Goal: Transaction & Acquisition: Purchase product/service

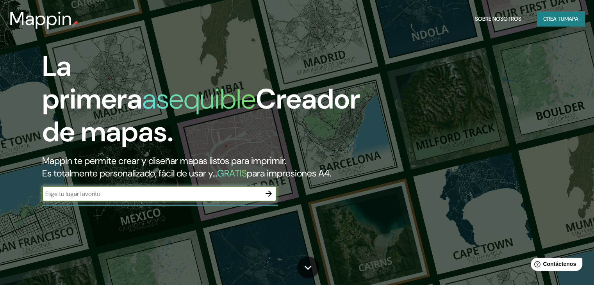
click at [154, 199] on div "​" at bounding box center [159, 194] width 234 height 16
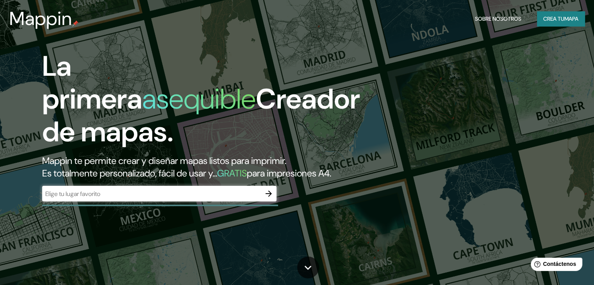
click at [247, 179] on font "para impresiones A4." at bounding box center [289, 173] width 84 height 12
click at [250, 198] on input "text" at bounding box center [151, 193] width 219 height 9
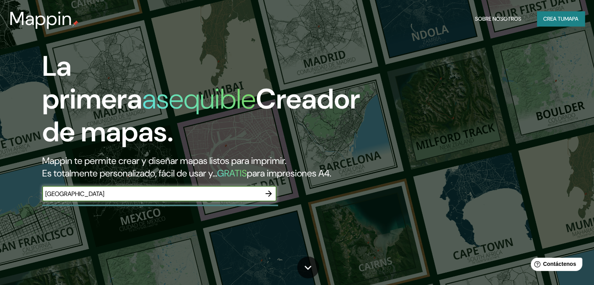
type input "COCHABAMBA"
click at [271, 198] on icon "button" at bounding box center [268, 193] width 9 height 9
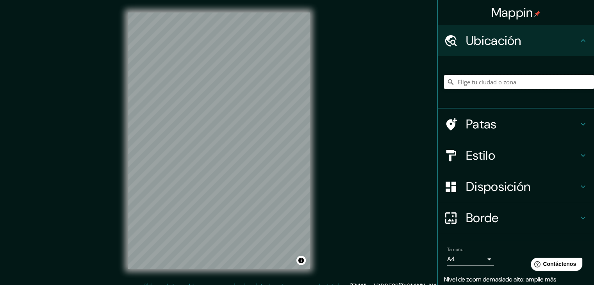
click at [483, 82] on input "Elige tu ciudad o zona" at bounding box center [519, 82] width 150 height 14
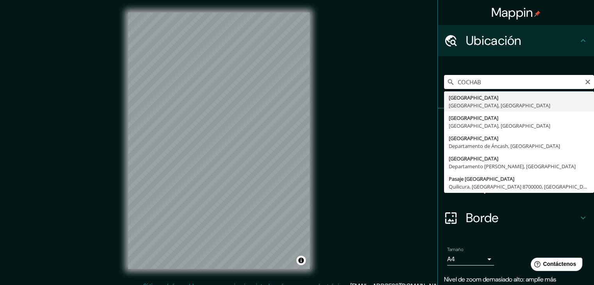
type input "Cochabamba, Departamento de Cochabamba, Bolivia"
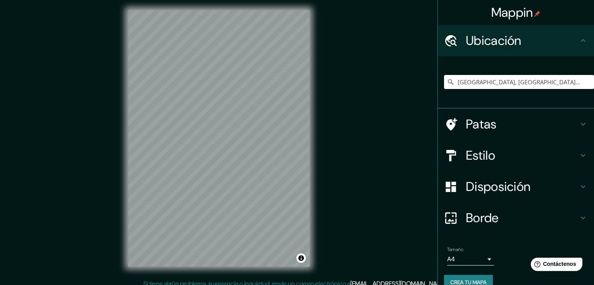
scroll to position [4, 0]
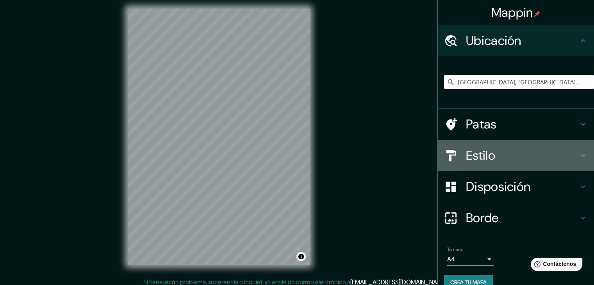
click at [500, 149] on h4 "Estilo" at bounding box center [522, 156] width 112 height 16
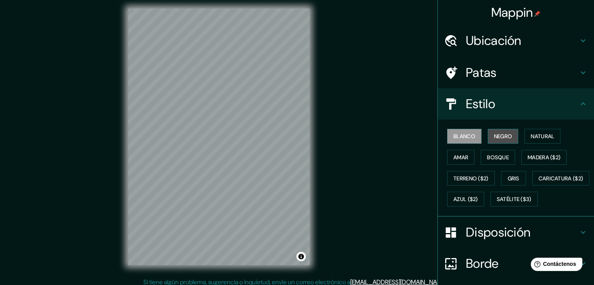
click at [494, 136] on font "Negro" at bounding box center [503, 136] width 18 height 7
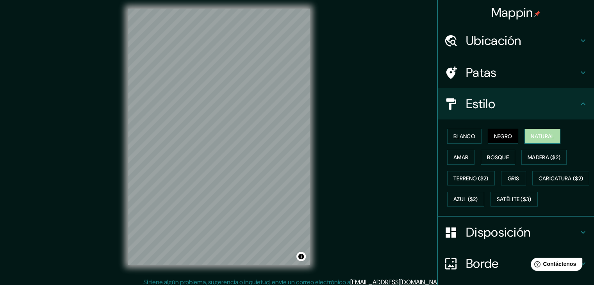
click at [532, 133] on font "Natural" at bounding box center [542, 136] width 23 height 7
click at [457, 155] on font "Amar" at bounding box center [460, 157] width 15 height 7
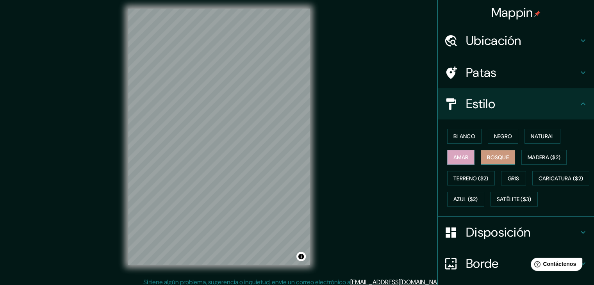
click at [481, 158] on button "Bosque" at bounding box center [498, 157] width 34 height 15
click at [478, 196] on font "Azul ($2)" at bounding box center [465, 199] width 25 height 7
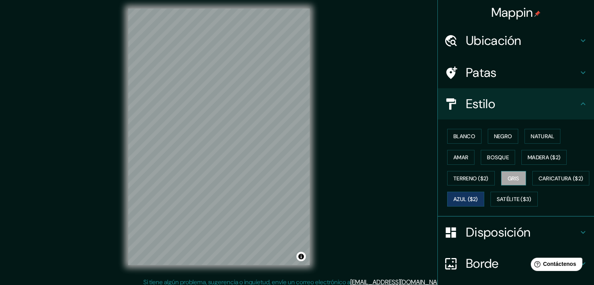
click at [513, 177] on font "Gris" at bounding box center [514, 178] width 12 height 7
click at [532, 186] on button "Caricatura ($2)" at bounding box center [560, 178] width 57 height 15
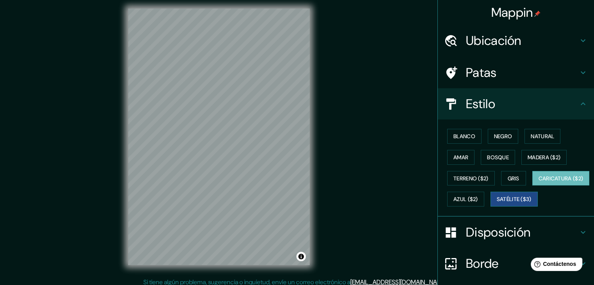
click at [497, 204] on font "Satélite ($3)" at bounding box center [514, 199] width 35 height 10
click at [530, 161] on font "Madera ($2)" at bounding box center [544, 157] width 33 height 10
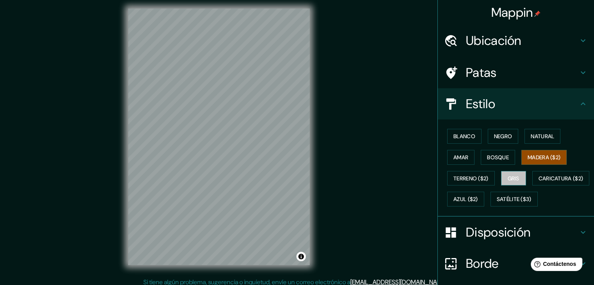
click at [508, 175] on font "Gris" at bounding box center [514, 178] width 12 height 7
click at [498, 154] on font "Bosque" at bounding box center [498, 157] width 22 height 7
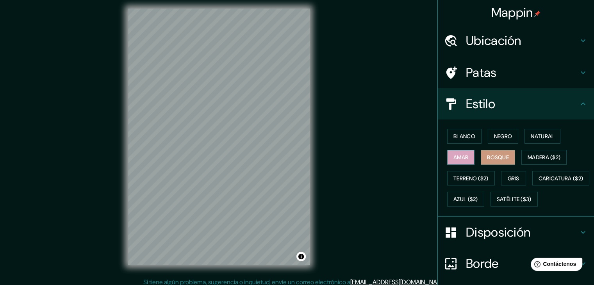
click at [447, 158] on button "Amar" at bounding box center [460, 157] width 27 height 15
click at [462, 136] on font "Blanco" at bounding box center [464, 136] width 22 height 7
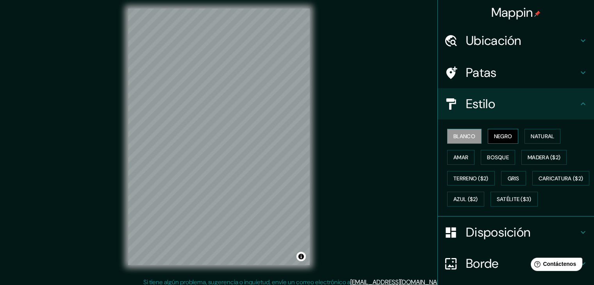
click at [509, 133] on button "Negro" at bounding box center [503, 136] width 31 height 15
click at [545, 133] on font "Natural" at bounding box center [542, 136] width 23 height 7
click at [509, 188] on div "Blanco Negro Natural Amar Bosque Madera ($2) Terreno ($2) Gris Caricatura ($2) …" at bounding box center [519, 168] width 150 height 84
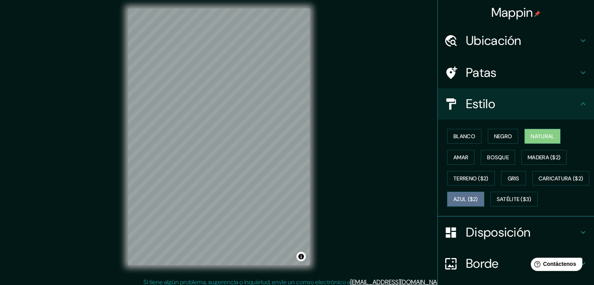
click at [478, 194] on font "Azul ($2)" at bounding box center [465, 199] width 25 height 10
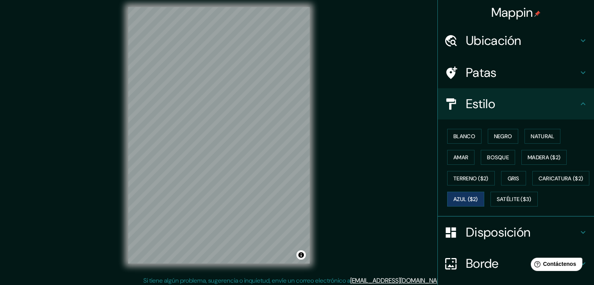
scroll to position [6, 0]
click at [311, 166] on div "© Mapbox © OpenStreetMap Improve this map" at bounding box center [219, 135] width 207 height 282
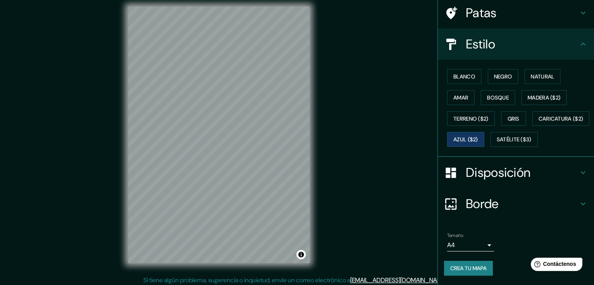
scroll to position [9, 0]
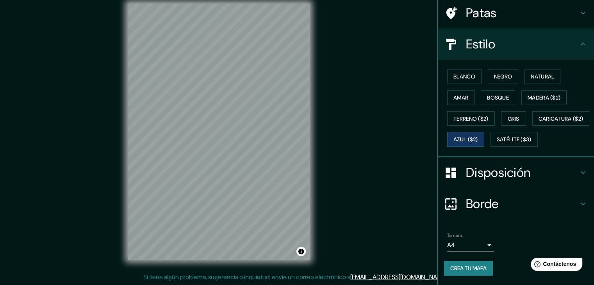
click at [484, 244] on body "Mappin Ubicación Cochabamba, Departamento de Cochabamba, Bolivia Patas Estilo B…" at bounding box center [297, 133] width 594 height 285
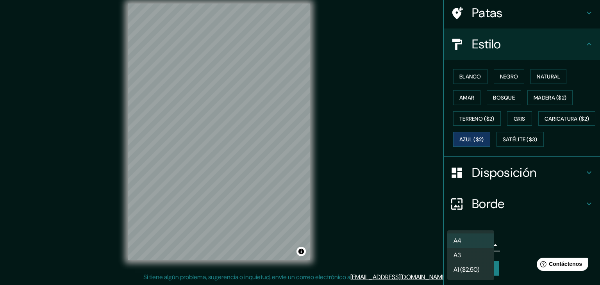
click at [485, 250] on li "A3" at bounding box center [470, 255] width 47 height 14
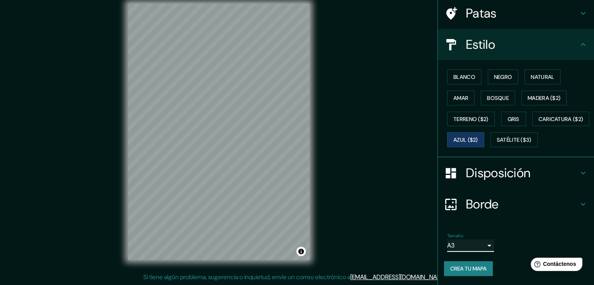
scroll to position [40, 0]
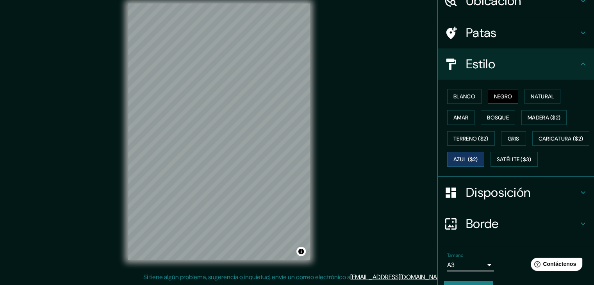
click at [488, 95] on button "Negro" at bounding box center [503, 96] width 31 height 15
click at [464, 94] on font "Blanco" at bounding box center [464, 96] width 22 height 7
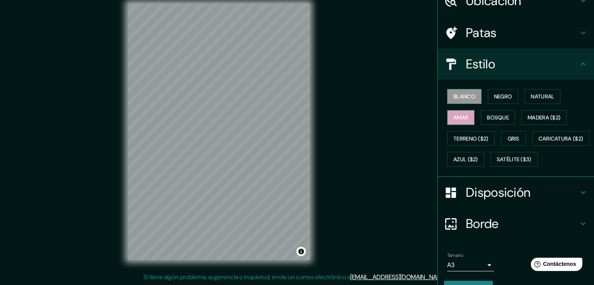
click at [462, 114] on font "Amar" at bounding box center [460, 117] width 15 height 7
click at [481, 119] on button "Bosque" at bounding box center [498, 117] width 34 height 15
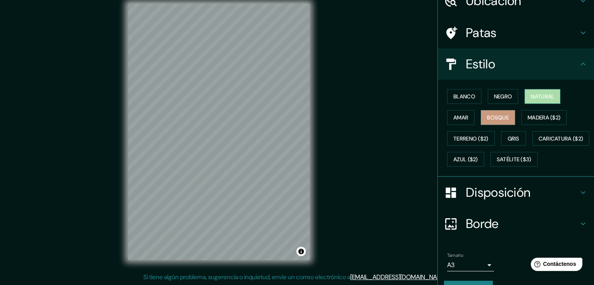
click at [531, 98] on font "Natural" at bounding box center [542, 96] width 23 height 7
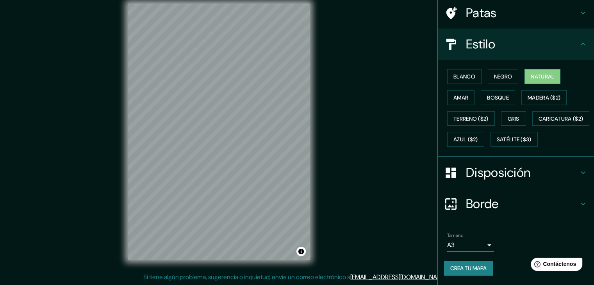
scroll to position [79, 0]
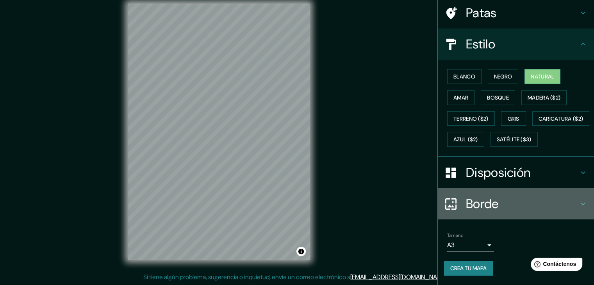
click at [504, 193] on div "Borde" at bounding box center [516, 203] width 156 height 31
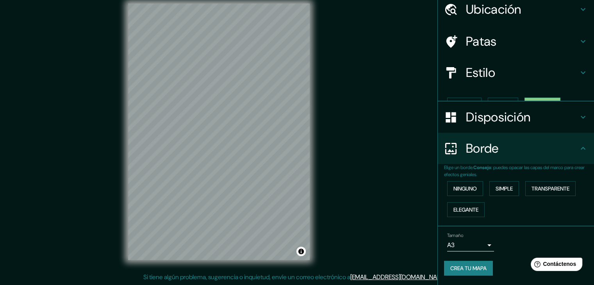
scroll to position [18, 0]
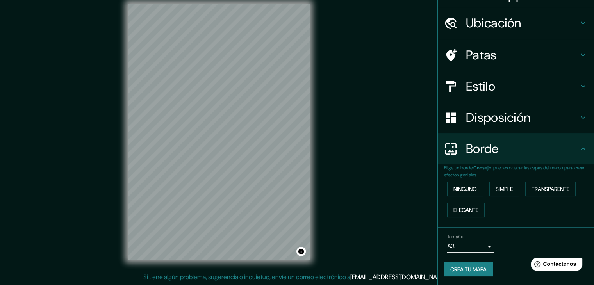
click at [500, 149] on h4 "Borde" at bounding box center [522, 149] width 112 height 16
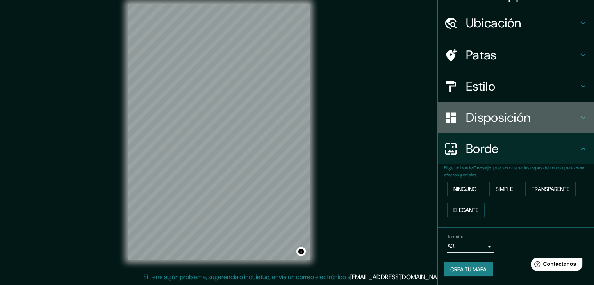
click at [508, 123] on font "Disposición" at bounding box center [498, 117] width 64 height 16
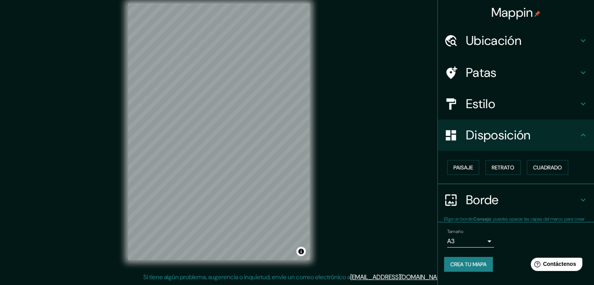
scroll to position [0, 0]
click at [470, 165] on font "Paisaje" at bounding box center [463, 167] width 20 height 7
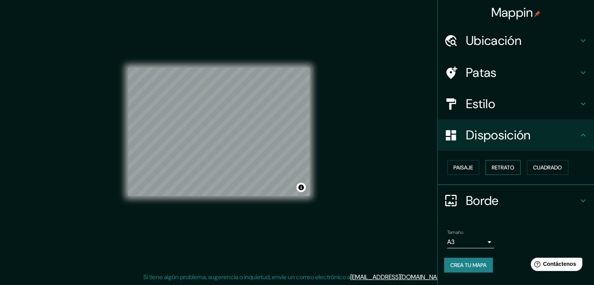
click at [503, 168] on font "Retrato" at bounding box center [503, 167] width 23 height 7
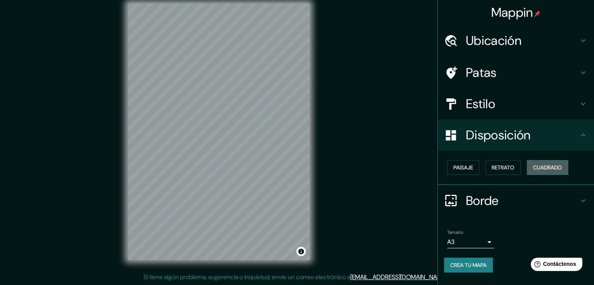
click at [544, 169] on font "Cuadrado" at bounding box center [547, 167] width 29 height 7
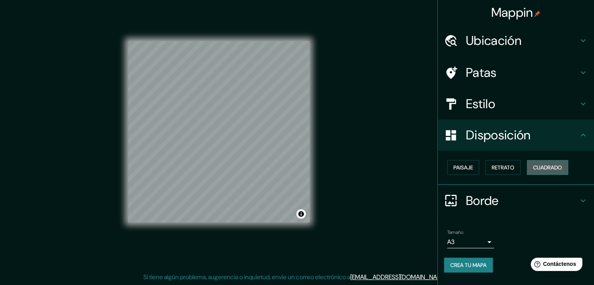
click at [530, 170] on button "Cuadrado" at bounding box center [547, 167] width 41 height 15
click at [516, 168] on button "Retrato" at bounding box center [502, 167] width 35 height 15
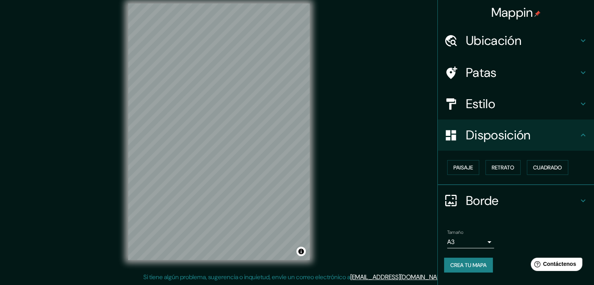
click at [494, 101] on font "Estilo" at bounding box center [480, 104] width 29 height 16
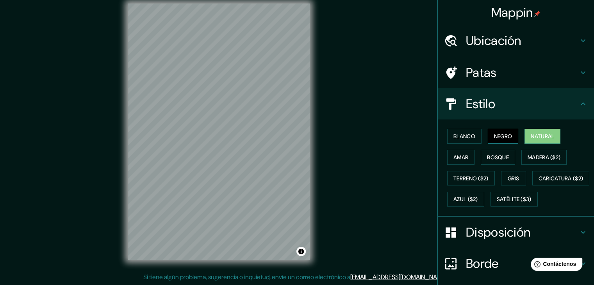
click at [496, 134] on font "Negro" at bounding box center [503, 136] width 18 height 7
click at [494, 155] on font "Bosque" at bounding box center [498, 157] width 22 height 7
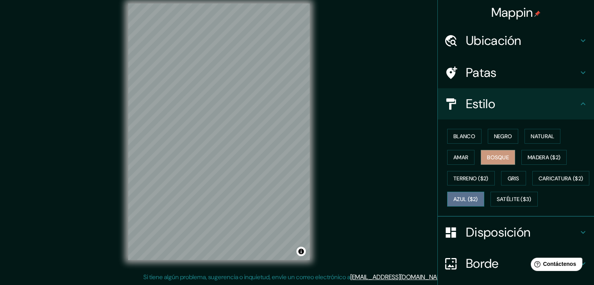
click at [478, 196] on font "Azul ($2)" at bounding box center [465, 199] width 25 height 7
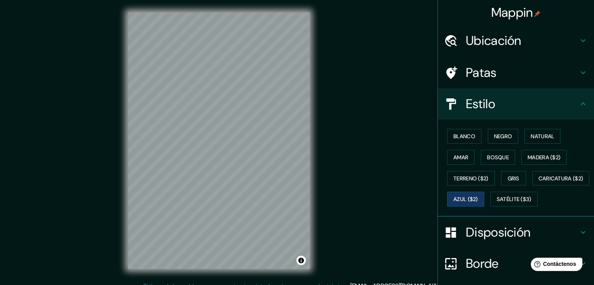
click at [483, 73] on font "Patas" at bounding box center [481, 72] width 31 height 16
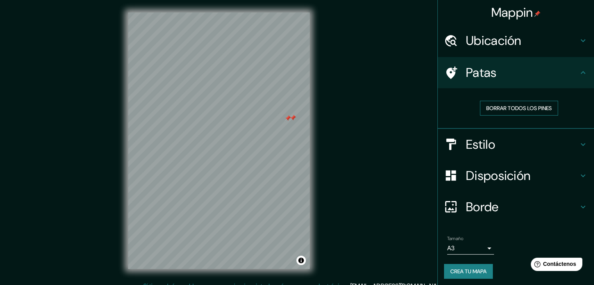
click at [486, 111] on font "Borrar todos los pines" at bounding box center [519, 108] width 66 height 7
click at [491, 106] on font "Borrar todos los pines" at bounding box center [519, 108] width 66 height 7
click at [458, 243] on body "Mappin Ubicación Cochabamba, Departamento de Cochabamba, Bolivia Patas Borrar t…" at bounding box center [297, 142] width 594 height 285
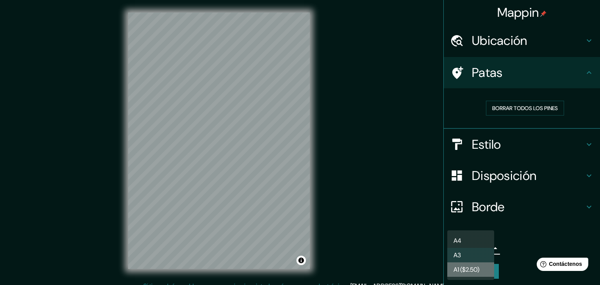
click at [468, 267] on font "A1 ($2.50)" at bounding box center [466, 270] width 26 height 8
type input "a3"
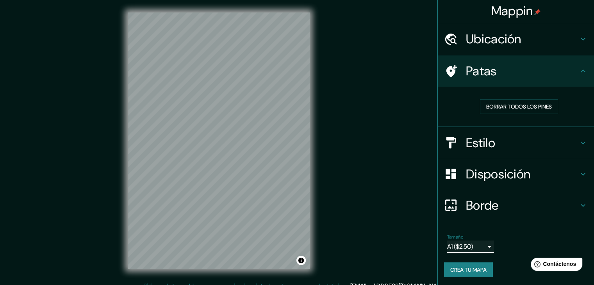
scroll to position [2, 0]
click at [470, 266] on font "Crea tu mapa" at bounding box center [468, 269] width 36 height 7
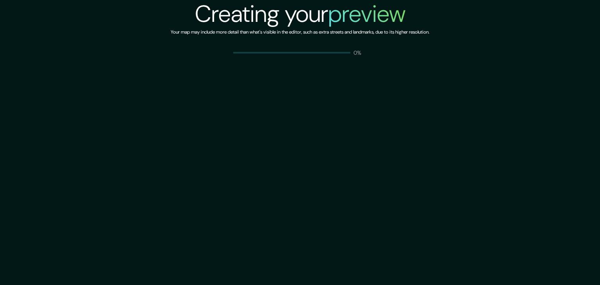
click at [477, 241] on div "Creating your preview Your map may include more detail than what's visible in t…" at bounding box center [300, 142] width 600 height 285
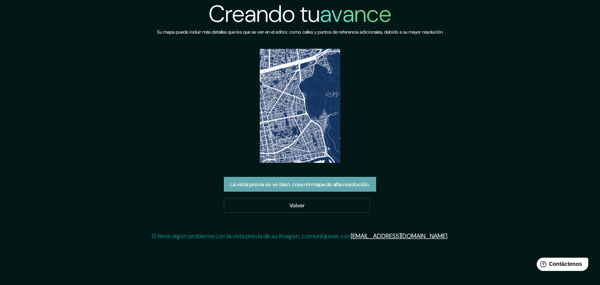
click at [316, 187] on font "La vista previa se ve bien, crea mi mapa de alta resolución." at bounding box center [300, 184] width 140 height 7
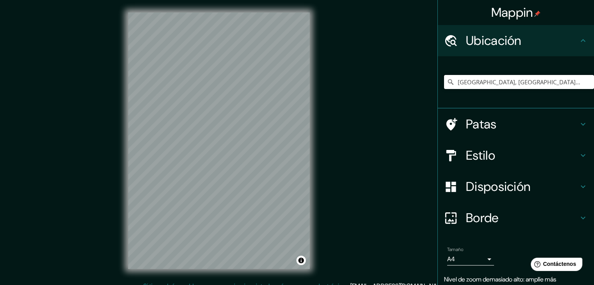
click at [559, 83] on input "[GEOGRAPHIC_DATA], [GEOGRAPHIC_DATA], [GEOGRAPHIC_DATA]" at bounding box center [519, 82] width 150 height 14
click at [578, 83] on input "[GEOGRAPHIC_DATA], [GEOGRAPHIC_DATA], [GEOGRAPHIC_DATA]" at bounding box center [519, 82] width 150 height 14
click at [577, 83] on input "Cochabamba, Departamento de Cochabamba, Bolivia" at bounding box center [519, 82] width 150 height 14
click at [574, 84] on input "Cochabamba, Departamento de Cochabamba, Bolivia" at bounding box center [519, 82] width 150 height 14
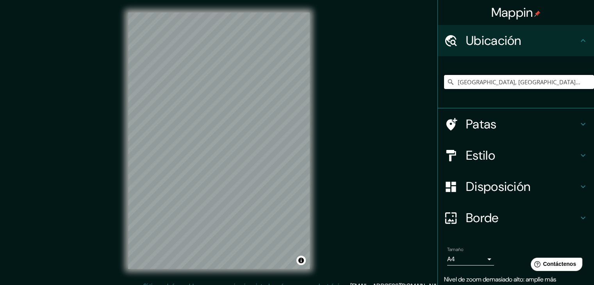
click at [445, 77] on input "Cochabamba, Departamento de Cochabamba, Bolivia" at bounding box center [519, 82] width 150 height 14
click at [447, 80] on icon at bounding box center [451, 82] width 8 height 8
click at [508, 82] on input "Elige tu ciudad o zona" at bounding box center [519, 82] width 150 height 14
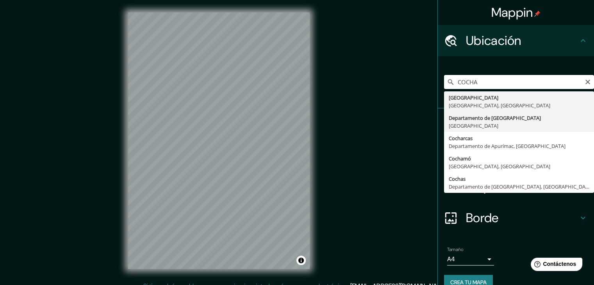
type input "Departamento de Cochabamba, Bolivia"
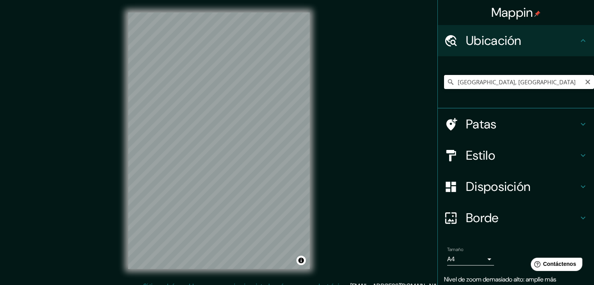
click at [566, 84] on input "Departamento de Cochabamba, Bolivia" at bounding box center [519, 82] width 150 height 14
drag, startPoint x: 569, startPoint y: 78, endPoint x: 409, endPoint y: 80, distance: 159.7
click at [409, 80] on div "Mappin Ubicación Departamento de Cochabamba, Bolivia Patas Estilo Disposición B…" at bounding box center [297, 147] width 594 height 294
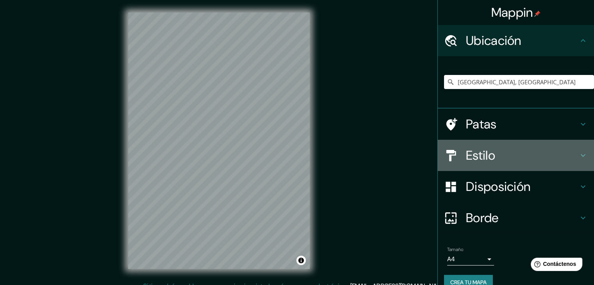
click at [525, 168] on div "Estilo" at bounding box center [516, 155] width 156 height 31
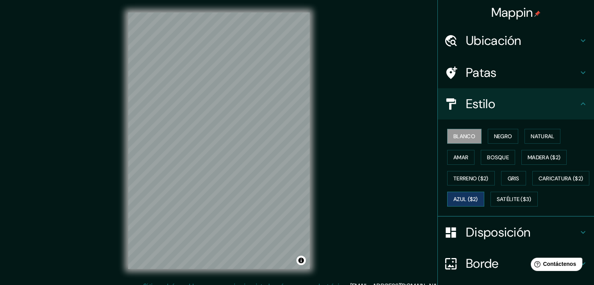
click at [478, 194] on font "Azul ($2)" at bounding box center [465, 199] width 25 height 10
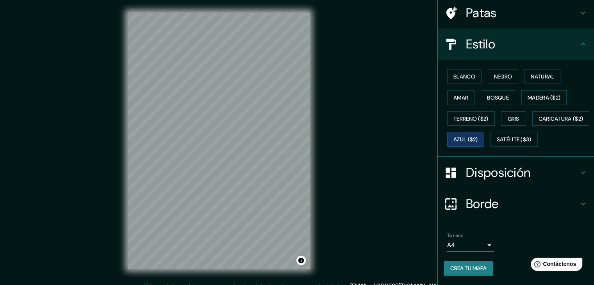
scroll to position [79, 0]
click at [469, 246] on body "Mappin Ubicación Departamento de Cochabamba, Bolivia Patas Estilo Blanco Negro …" at bounding box center [297, 142] width 594 height 285
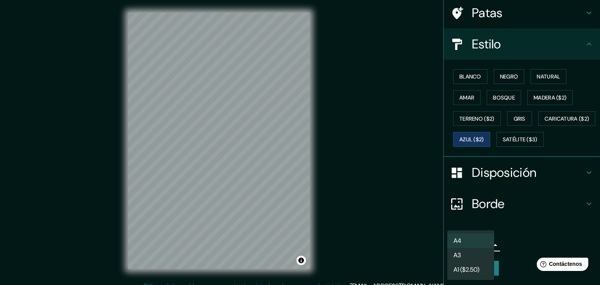
click at [469, 254] on li "A3" at bounding box center [470, 255] width 47 height 14
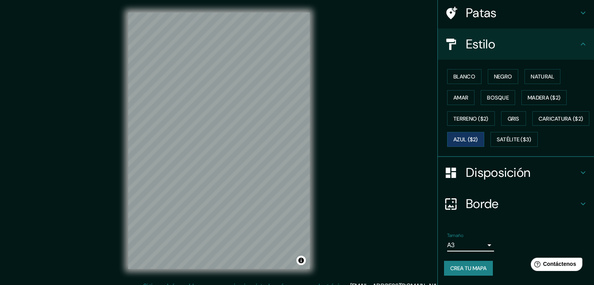
drag, startPoint x: 497, startPoint y: 62, endPoint x: 477, endPoint y: 67, distance: 20.6
click at [497, 69] on button "Negro" at bounding box center [503, 76] width 31 height 15
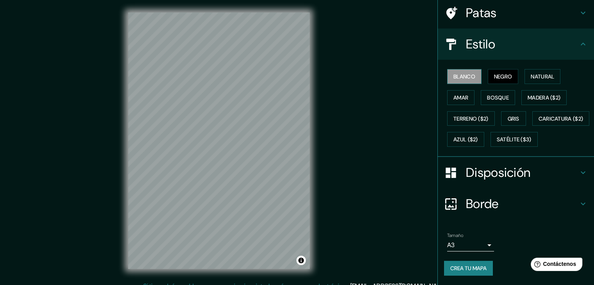
click at [475, 69] on button "Blanco" at bounding box center [464, 76] width 34 height 15
click at [495, 73] on font "Negro" at bounding box center [503, 76] width 18 height 7
click at [533, 73] on font "Natural" at bounding box center [542, 76] width 23 height 7
click at [459, 90] on button "Amar" at bounding box center [460, 97] width 27 height 15
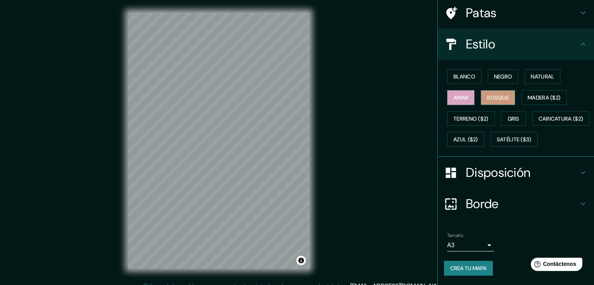
click at [481, 90] on button "Bosque" at bounding box center [498, 97] width 34 height 15
click at [534, 94] on font "Madera ($2)" at bounding box center [544, 97] width 33 height 7
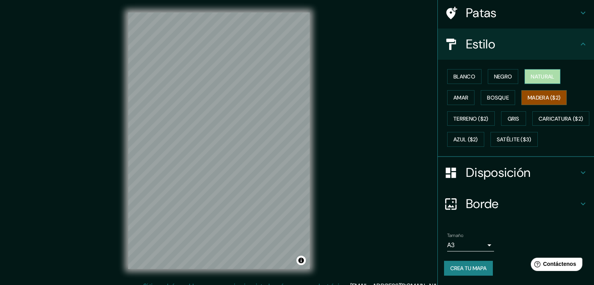
click at [535, 73] on font "Natural" at bounding box center [542, 76] width 23 height 7
click at [505, 73] on font "Negro" at bounding box center [503, 76] width 18 height 7
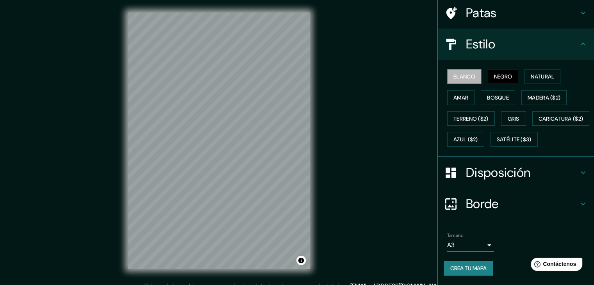
click at [458, 73] on font "Blanco" at bounding box center [464, 76] width 22 height 7
click at [503, 73] on font "Negro" at bounding box center [503, 76] width 18 height 7
click at [478, 134] on font "Azul ($2)" at bounding box center [465, 139] width 25 height 10
click at [488, 69] on button "Negro" at bounding box center [503, 76] width 31 height 15
drag, startPoint x: 497, startPoint y: 58, endPoint x: 478, endPoint y: 60, distance: 18.9
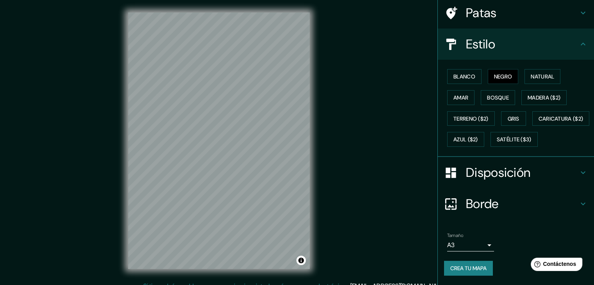
click at [495, 73] on font "Negro" at bounding box center [503, 76] width 18 height 7
click at [461, 69] on button "Blanco" at bounding box center [464, 76] width 34 height 15
click at [478, 136] on font "Azul ($2)" at bounding box center [465, 139] width 25 height 7
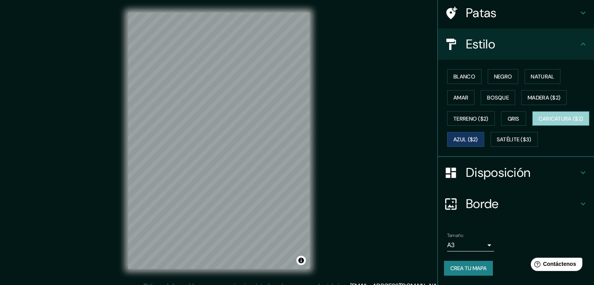
click at [539, 120] on font "Caricatura ($2)" at bounding box center [561, 118] width 45 height 7
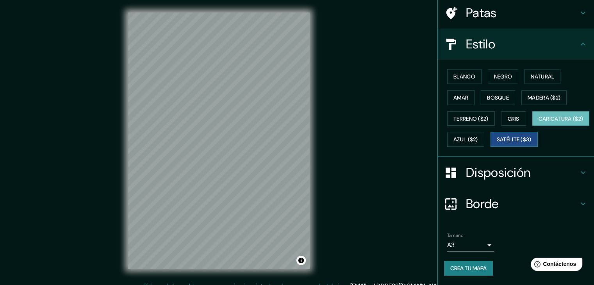
click at [497, 139] on font "Satélite ($3)" at bounding box center [514, 139] width 35 height 7
click at [539, 116] on font "Caricatura ($2)" at bounding box center [561, 118] width 45 height 7
click at [469, 115] on font "Terreno ($2)" at bounding box center [470, 118] width 35 height 7
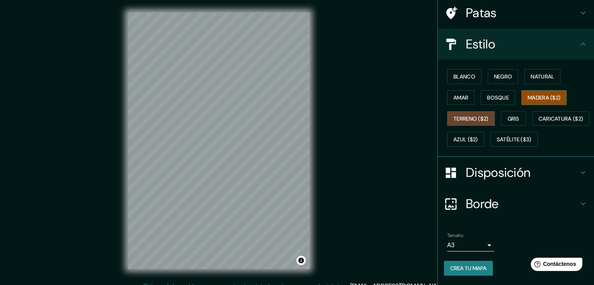
click at [539, 94] on font "Madera ($2)" at bounding box center [544, 97] width 33 height 7
click at [510, 75] on div "Blanco Negro Natural Amar Bosque Madera ($2) Terreno ($2) Gris Caricatura ($2) …" at bounding box center [519, 108] width 150 height 84
click at [484, 90] on button "Bosque" at bounding box center [498, 97] width 34 height 15
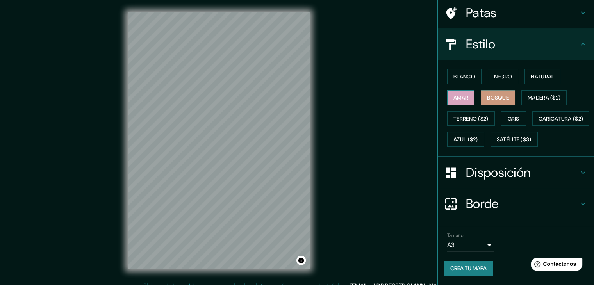
click at [462, 94] on font "Amar" at bounding box center [460, 97] width 15 height 7
click at [498, 73] on font "Negro" at bounding box center [503, 76] width 18 height 7
click at [510, 69] on button "Negro" at bounding box center [503, 76] width 31 height 15
click at [467, 90] on button "Amar" at bounding box center [460, 97] width 27 height 15
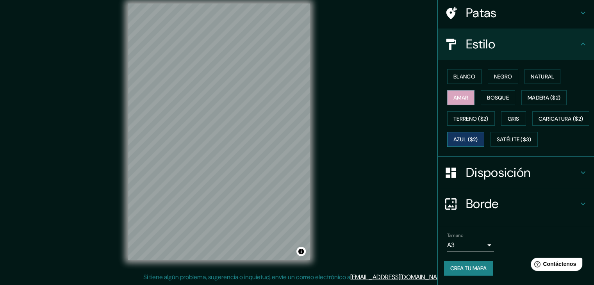
click at [478, 134] on font "Azul ($2)" at bounding box center [465, 139] width 25 height 10
click at [508, 115] on font "Gris" at bounding box center [514, 118] width 12 height 7
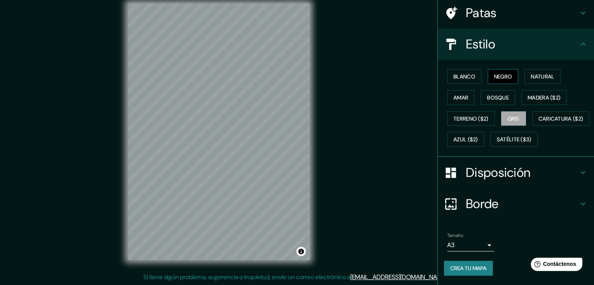
click at [499, 73] on font "Negro" at bounding box center [503, 76] width 18 height 7
click at [457, 266] on font "Crea tu mapa" at bounding box center [468, 268] width 36 height 7
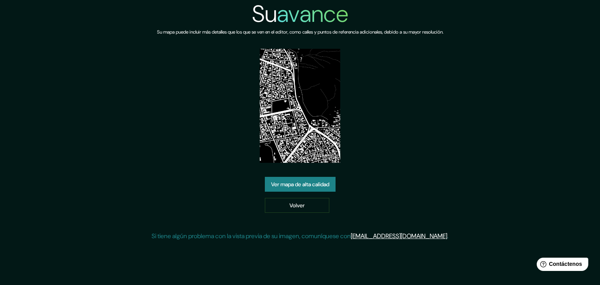
click at [306, 178] on link "Ver mapa de alta calidad" at bounding box center [300, 184] width 71 height 15
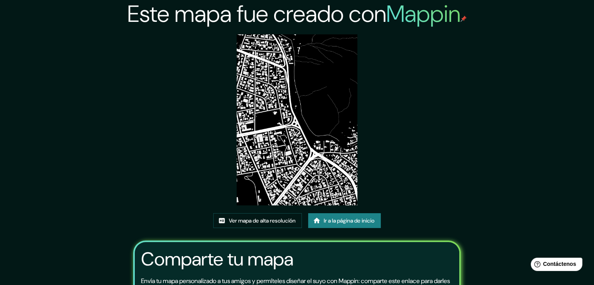
drag, startPoint x: 311, startPoint y: 137, endPoint x: 278, endPoint y: 150, distance: 35.8
click at [280, 147] on img at bounding box center [297, 119] width 121 height 171
click at [252, 221] on font "Ver mapa de alta resolución" at bounding box center [262, 220] width 67 height 7
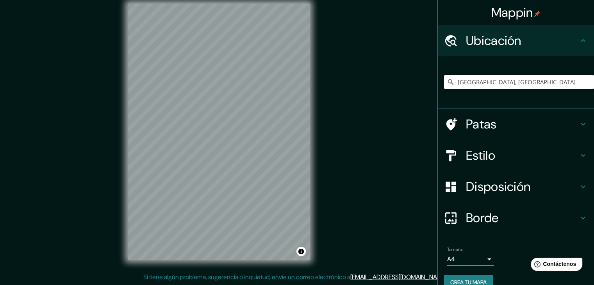
click at [493, 82] on input "[GEOGRAPHIC_DATA], [GEOGRAPHIC_DATA]" at bounding box center [519, 82] width 150 height 14
drag, startPoint x: 564, startPoint y: 77, endPoint x: 377, endPoint y: 80, distance: 186.3
click at [377, 80] on div "Mappin Ubicación Departamento de [GEOGRAPHIC_DATA], [GEOGRAPHIC_DATA] Patas Est…" at bounding box center [297, 138] width 594 height 294
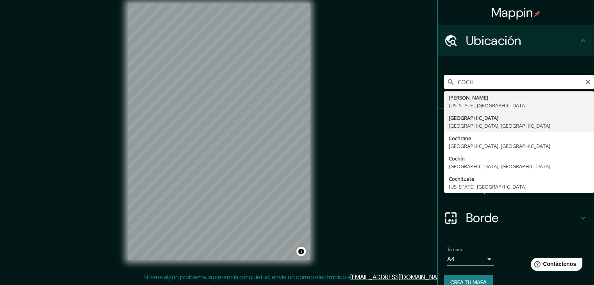
type input "[GEOGRAPHIC_DATA], [GEOGRAPHIC_DATA], [GEOGRAPHIC_DATA]"
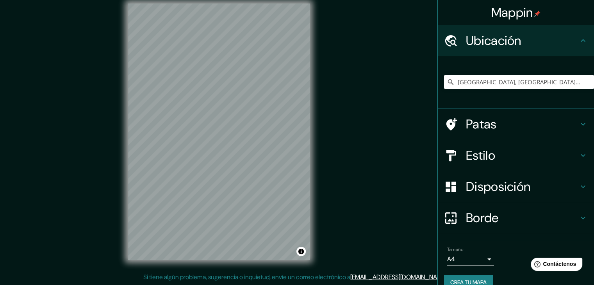
click at [505, 157] on h4 "Estilo" at bounding box center [522, 156] width 112 height 16
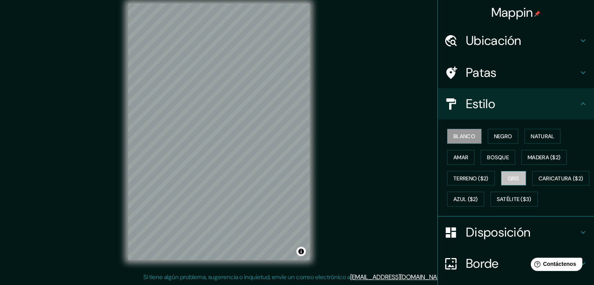
click at [514, 173] on font "Gris" at bounding box center [514, 178] width 12 height 10
click at [496, 155] on font "Bosque" at bounding box center [498, 157] width 22 height 7
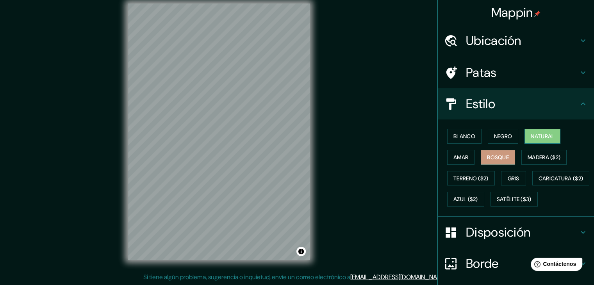
click at [531, 131] on font "Natural" at bounding box center [542, 136] width 23 height 10
click at [496, 141] on font "Negro" at bounding box center [503, 136] width 18 height 10
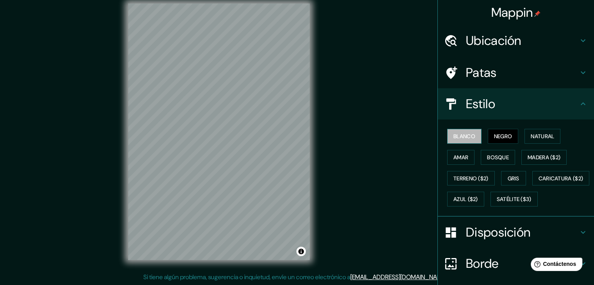
click at [469, 139] on font "Blanco" at bounding box center [464, 136] width 22 height 7
click at [459, 161] on font "Amar" at bounding box center [460, 157] width 15 height 10
click at [507, 135] on font "Negro" at bounding box center [503, 136] width 18 height 7
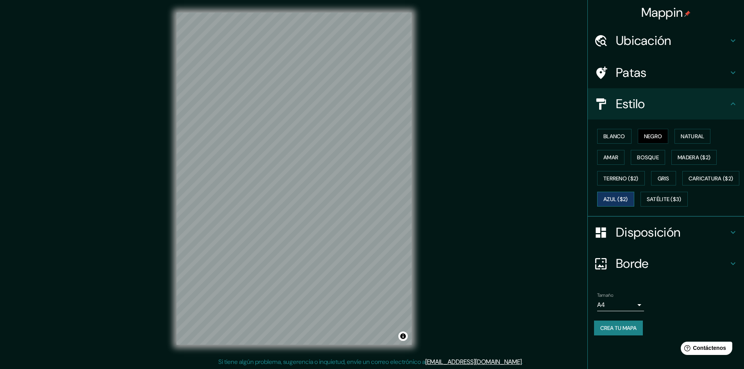
click at [594, 195] on font "Azul ($2)" at bounding box center [615, 199] width 25 height 10
click at [594, 272] on font "Borde" at bounding box center [632, 263] width 33 height 16
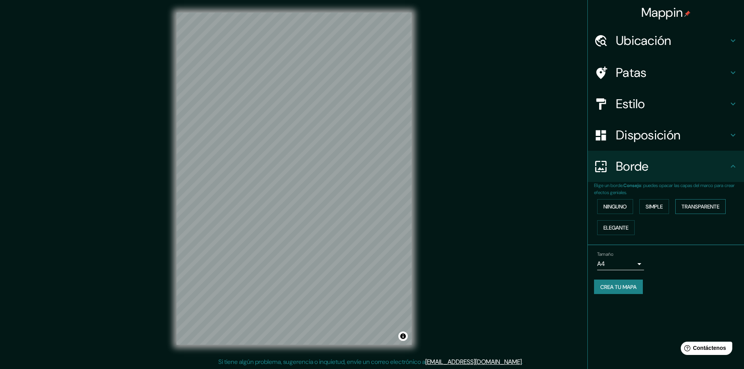
click at [594, 207] on button "Transparente" at bounding box center [700, 206] width 50 height 15
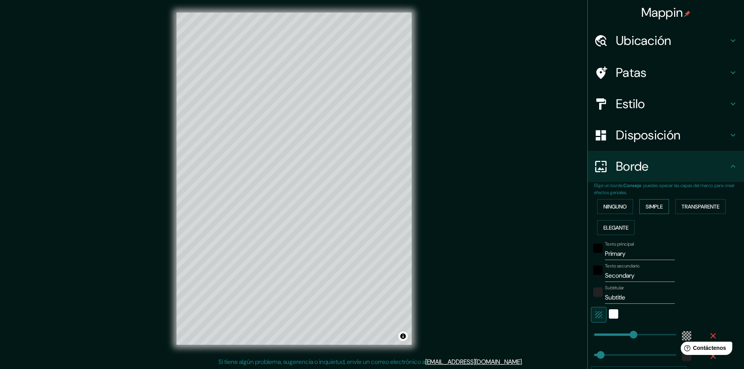
click at [594, 205] on div "Ninguno Simple Transparente Elegante" at bounding box center [669, 217] width 150 height 42
click at [594, 205] on button "Simple" at bounding box center [654, 206] width 30 height 15
click at [594, 231] on font "Elegante" at bounding box center [615, 227] width 25 height 7
click at [594, 202] on button "Ninguno" at bounding box center [615, 206] width 36 height 15
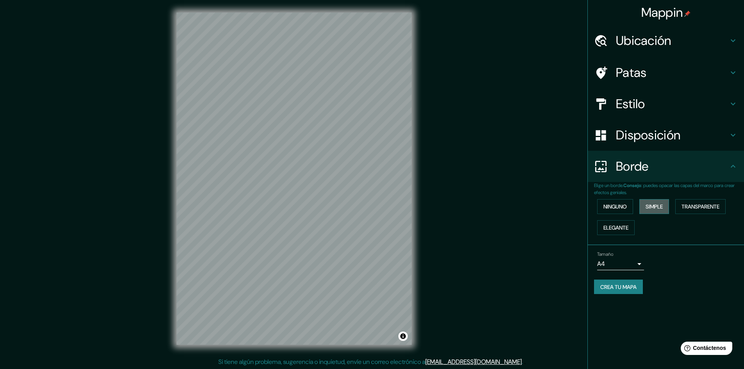
click at [594, 205] on font "Simple" at bounding box center [654, 206] width 17 height 7
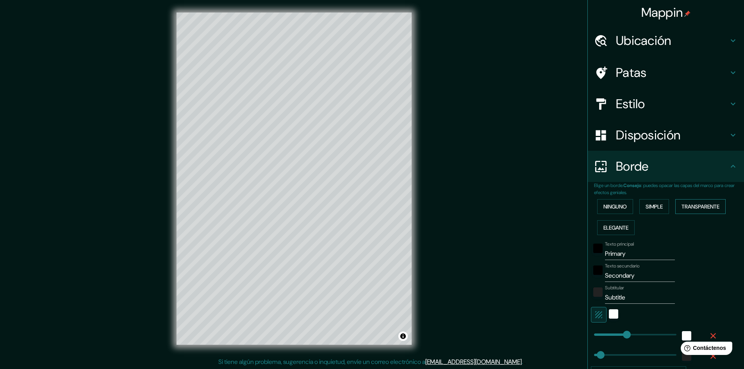
click at [594, 202] on font "Transparente" at bounding box center [700, 207] width 38 height 10
type input "289"
type input "48"
click at [594, 228] on font "Elegante" at bounding box center [615, 227] width 25 height 7
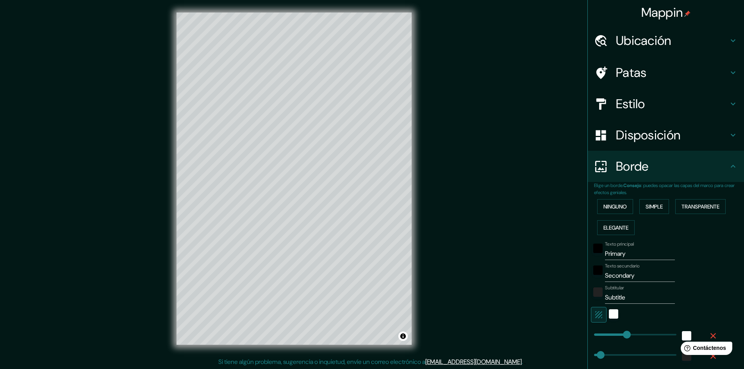
drag, startPoint x: 423, startPoint y: 210, endPoint x: 493, endPoint y: 212, distance: 70.7
click at [533, 206] on div "© Mapbox © OpenStreetMap Improve this map" at bounding box center [294, 178] width 670 height 332
click at [594, 134] on font "Disposición" at bounding box center [648, 135] width 64 height 16
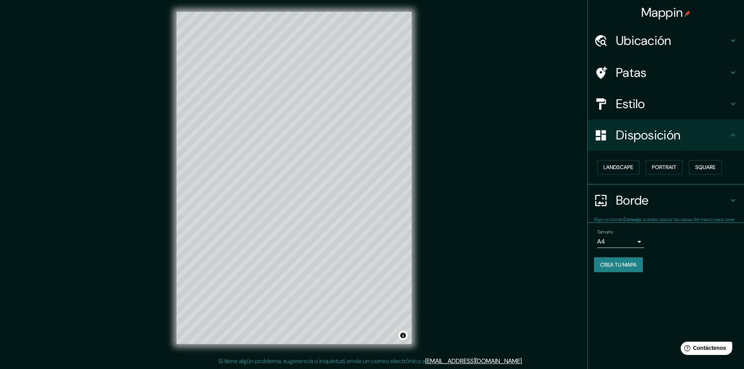
type input "241"
type input "48"
type input "24"
click at [594, 169] on font "Retrato" at bounding box center [653, 167] width 23 height 7
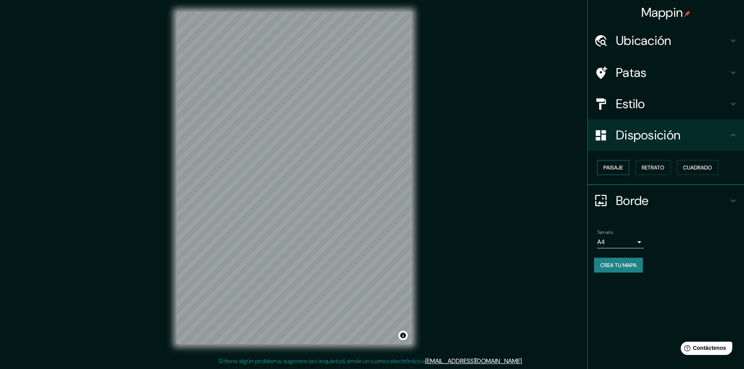
click at [594, 165] on font "Paisaje" at bounding box center [613, 167] width 20 height 7
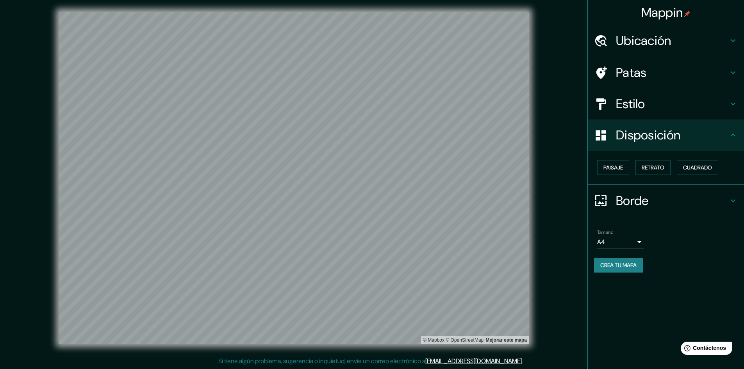
click at [594, 193] on font "Borde" at bounding box center [632, 201] width 33 height 16
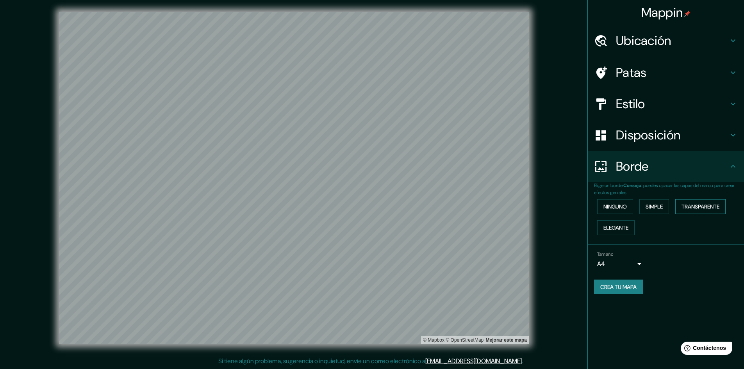
click at [594, 205] on font "Transparente" at bounding box center [700, 206] width 38 height 7
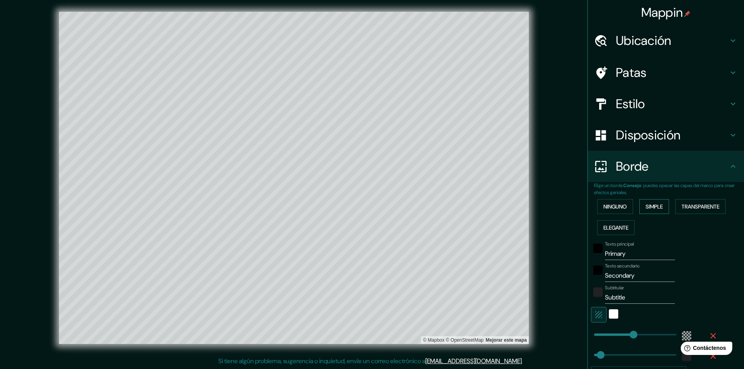
click at [594, 205] on font "Simple" at bounding box center [654, 206] width 17 height 7
click at [594, 205] on font "Ninguno" at bounding box center [614, 206] width 23 height 7
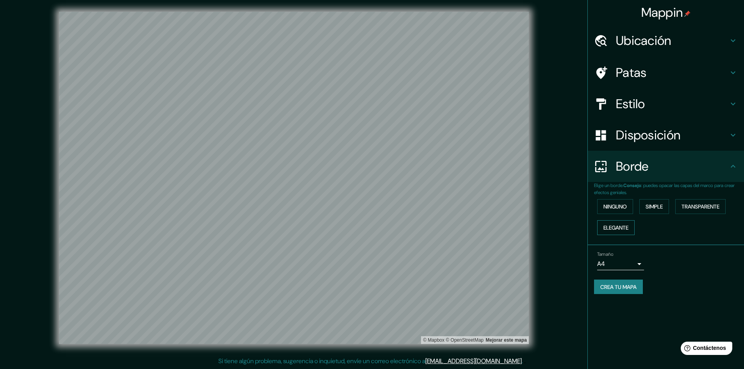
click at [594, 222] on button "Elegante" at bounding box center [615, 227] width 37 height 15
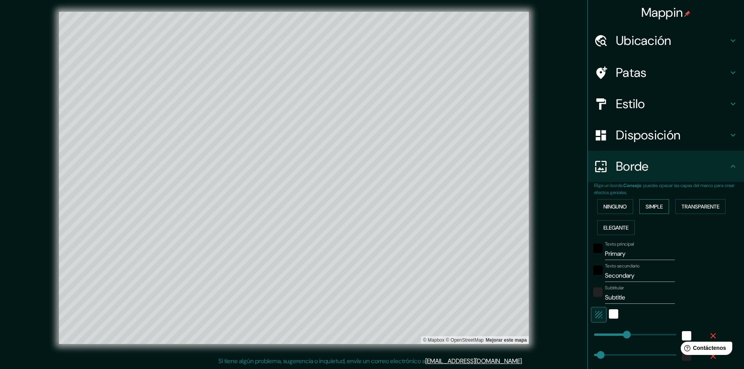
click at [594, 208] on font "Simple" at bounding box center [654, 206] width 17 height 7
click at [594, 208] on font "Ninguno" at bounding box center [614, 206] width 23 height 7
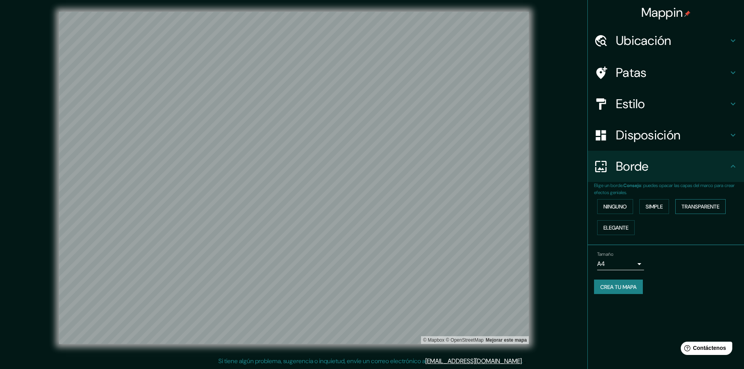
drag, startPoint x: 691, startPoint y: 201, endPoint x: 688, endPoint y: 209, distance: 8.4
click at [594, 201] on button "Transparente" at bounding box center [700, 206] width 50 height 15
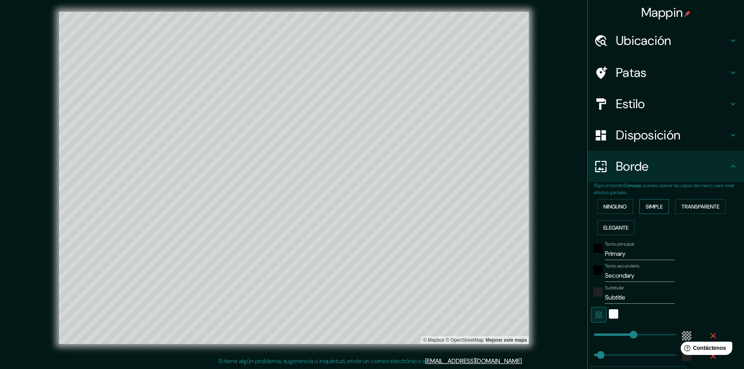
click at [594, 211] on button "Simple" at bounding box center [654, 206] width 30 height 15
click at [594, 226] on font "Elegante" at bounding box center [615, 227] width 25 height 7
click at [594, 211] on font "Ninguno" at bounding box center [614, 207] width 23 height 10
